Goal: Task Accomplishment & Management: Complete application form

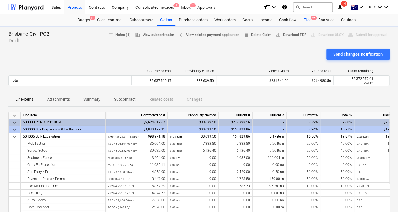
click at [305, 18] on div "Files 9+" at bounding box center [307, 19] width 15 height 11
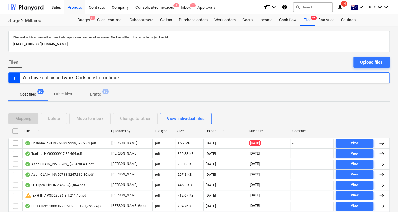
click at [216, 131] on div "Upload date" at bounding box center [224, 131] width 39 height 4
checkbox input "false"
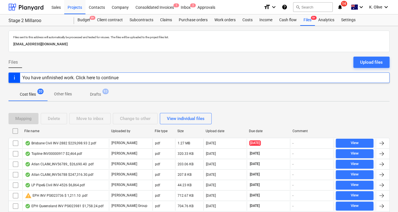
checkbox input "false"
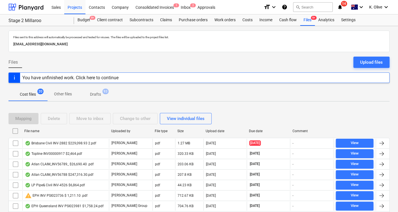
checkbox input "false"
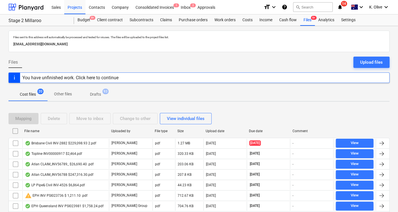
checkbox input "false"
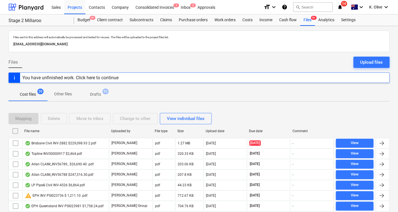
checkbox input "false"
click at [216, 131] on div "Upload date" at bounding box center [224, 131] width 39 height 4
checkbox input "false"
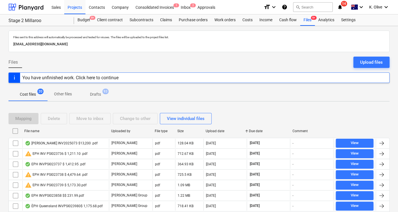
checkbox input "false"
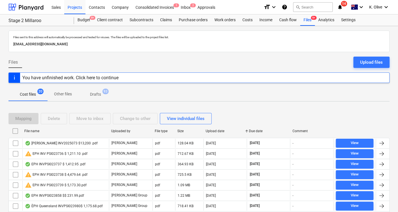
checkbox input "false"
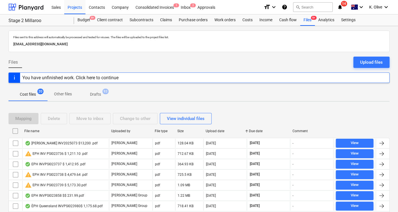
checkbox input "false"
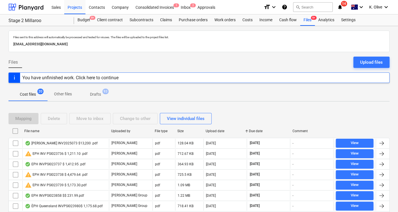
checkbox input "false"
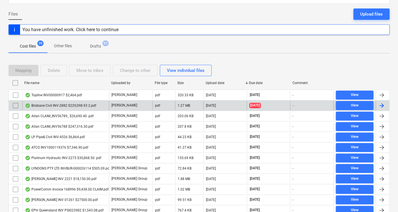
scroll to position [47, 0]
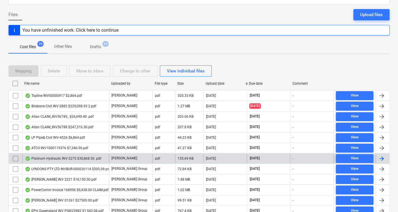
click at [381, 155] on div at bounding box center [381, 158] width 7 height 7
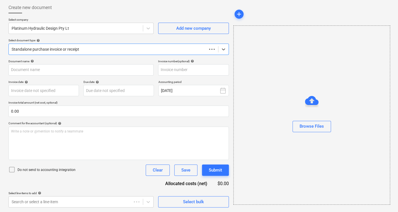
scroll to position [28, 0]
type input "INV-2275"
type input "[DATE]"
